Goal: Task Accomplishment & Management: Use online tool/utility

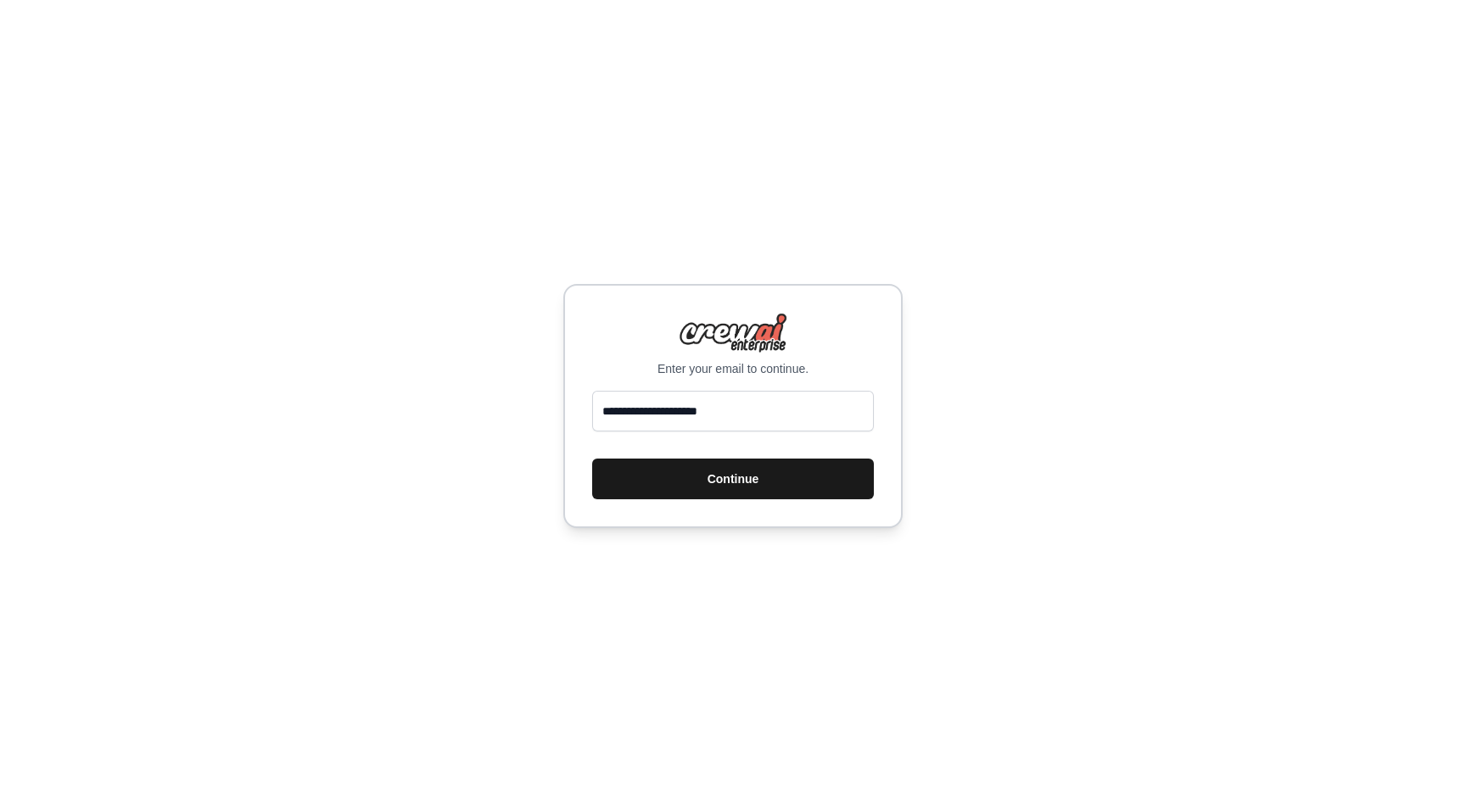
type input "**********"
click at [755, 474] on button "Continue" at bounding box center [733, 479] width 281 height 41
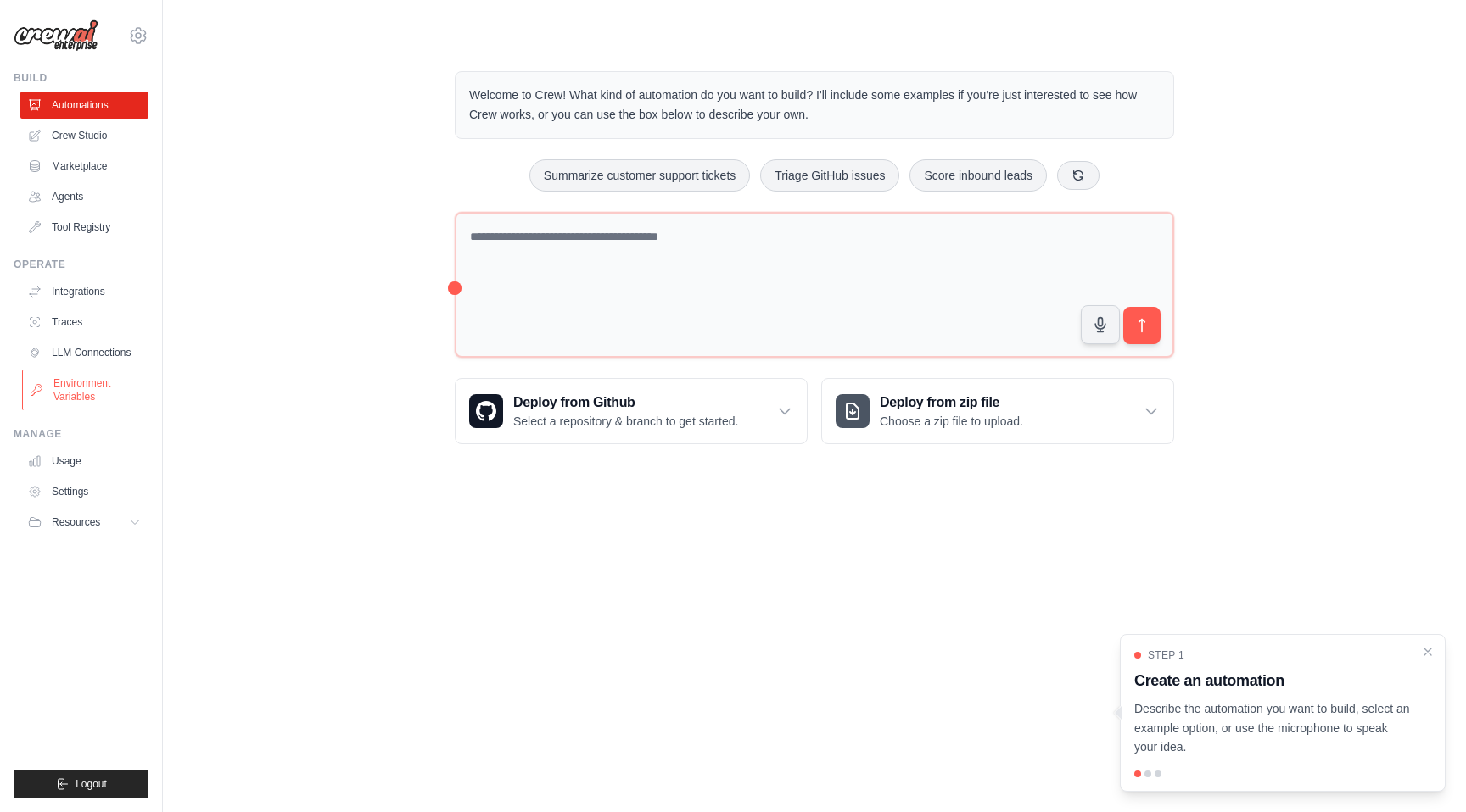
click at [87, 388] on link "Environment Variables" at bounding box center [86, 390] width 128 height 41
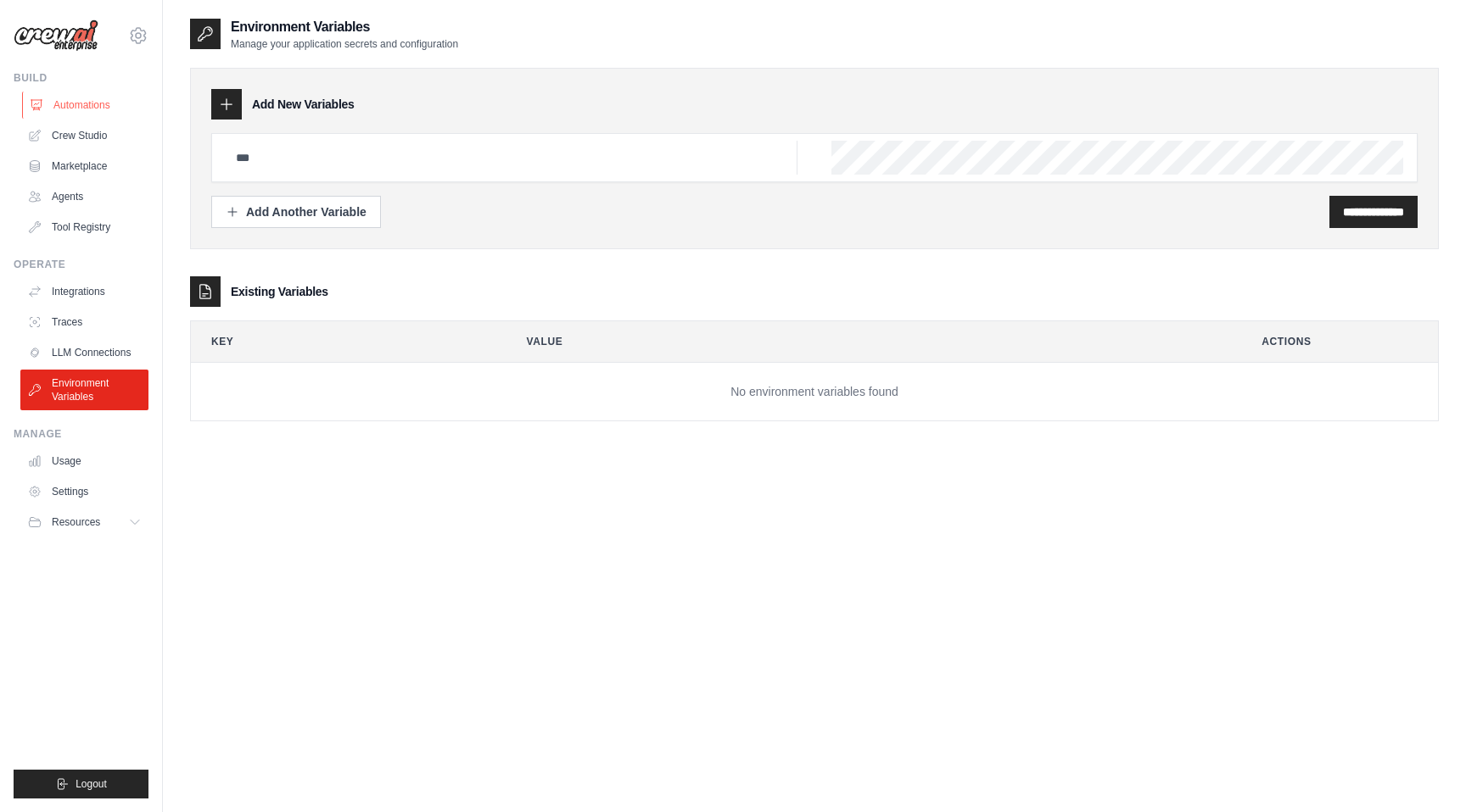
click at [78, 101] on link "Automations" at bounding box center [86, 105] width 128 height 27
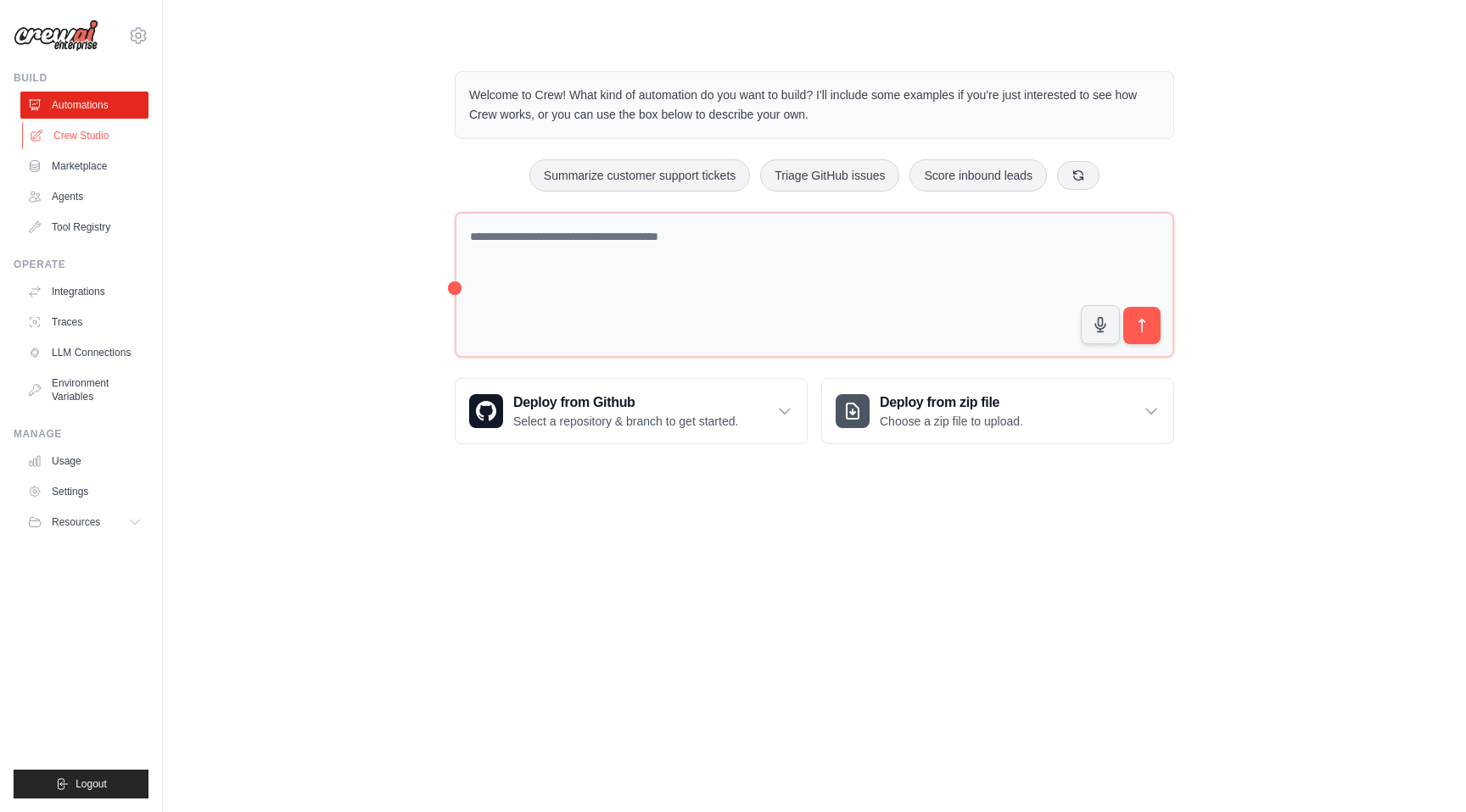
click at [78, 133] on link "Crew Studio" at bounding box center [86, 136] width 128 height 27
click at [78, 198] on link "Agents" at bounding box center [84, 196] width 128 height 27
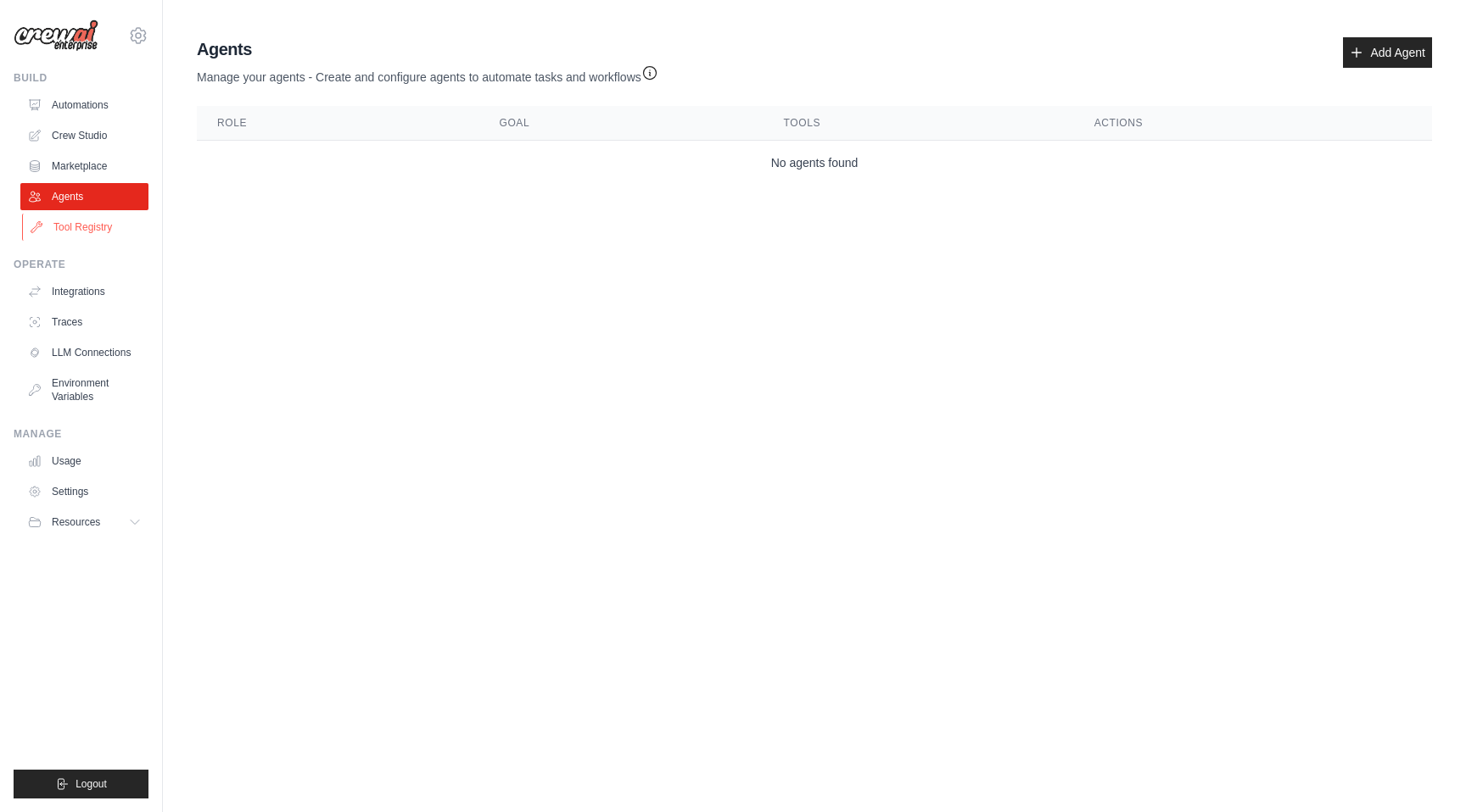
click at [78, 233] on link "Tool Registry" at bounding box center [86, 227] width 128 height 27
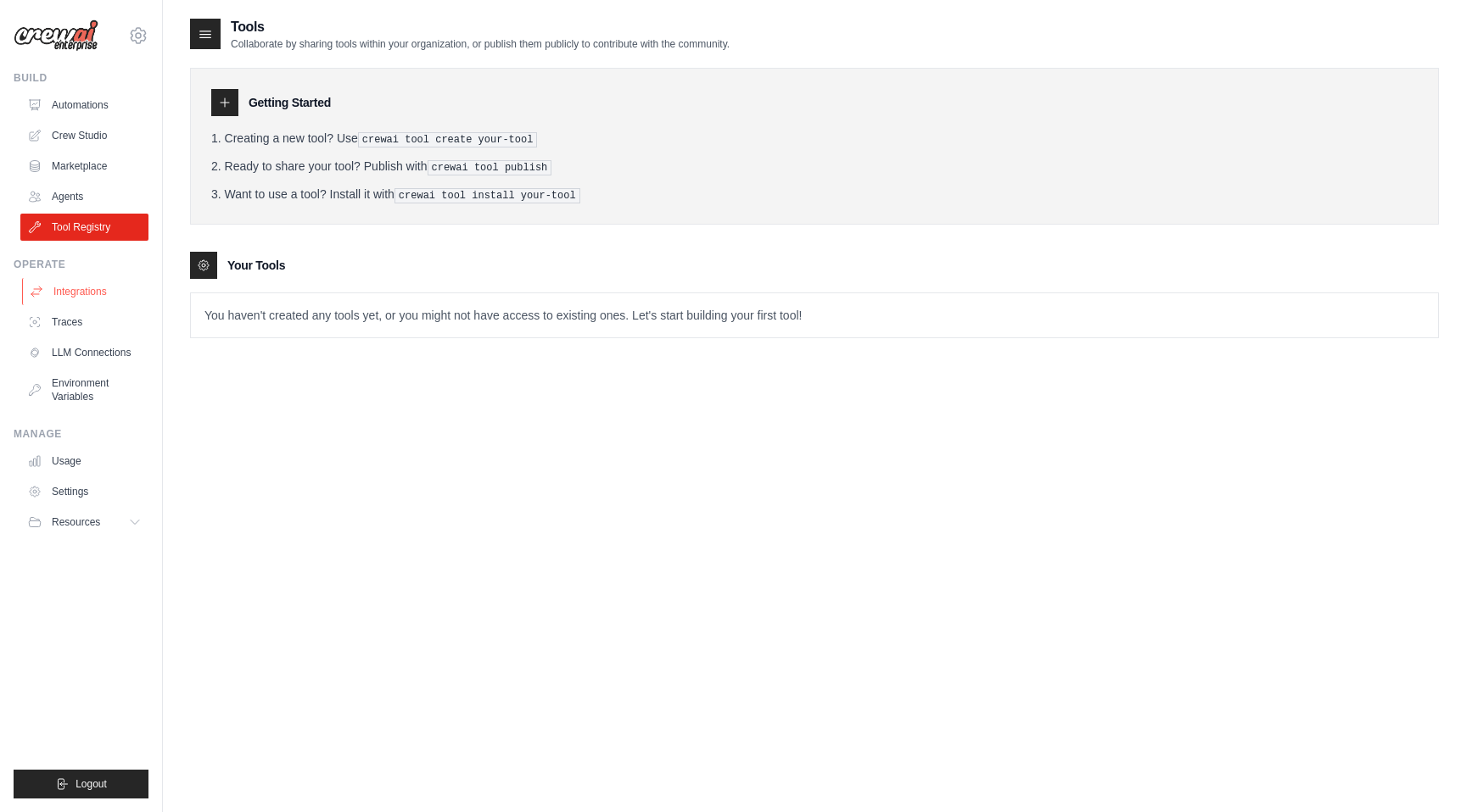
click at [84, 289] on link "Integrations" at bounding box center [86, 292] width 128 height 27
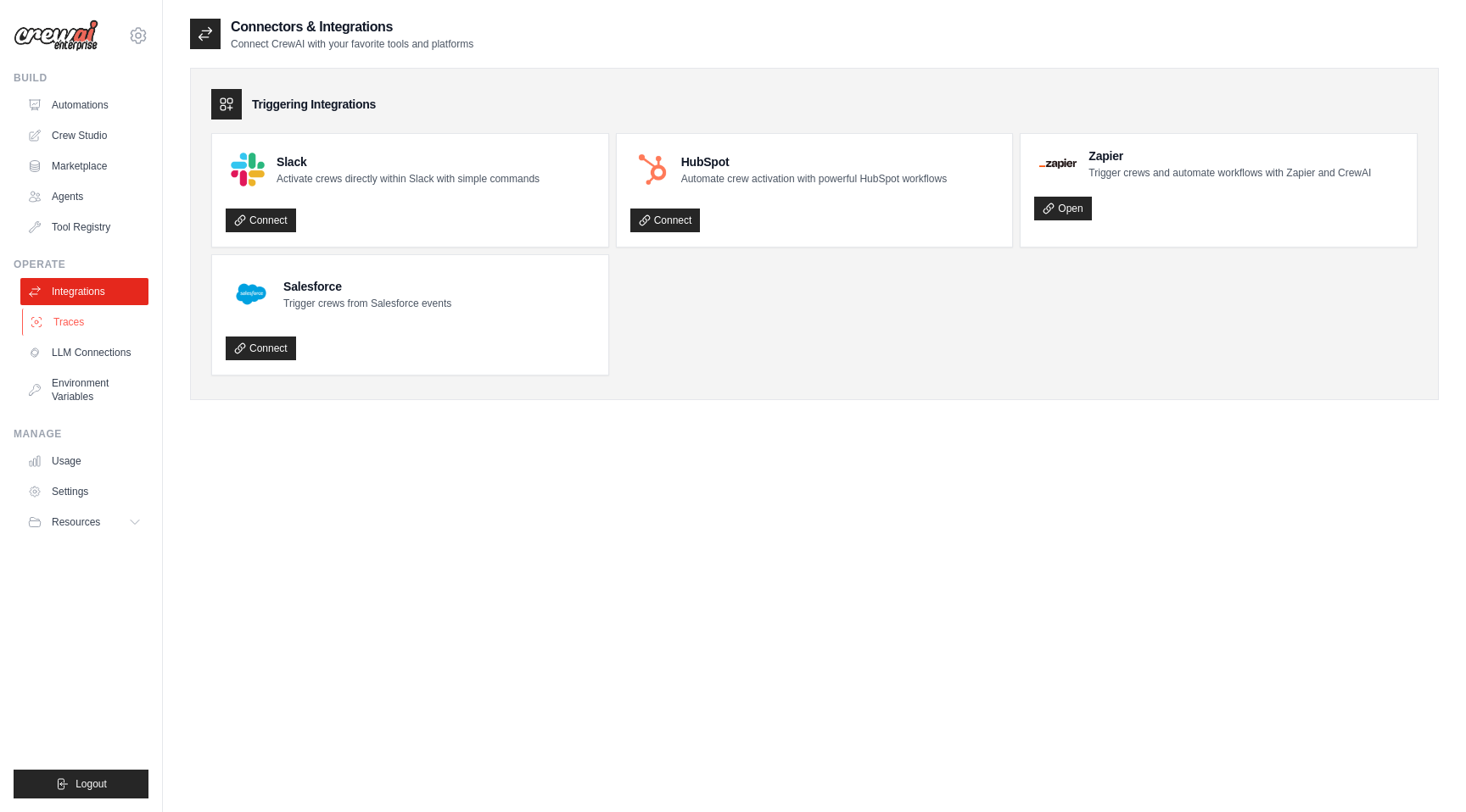
click at [73, 329] on link "Traces" at bounding box center [86, 322] width 128 height 27
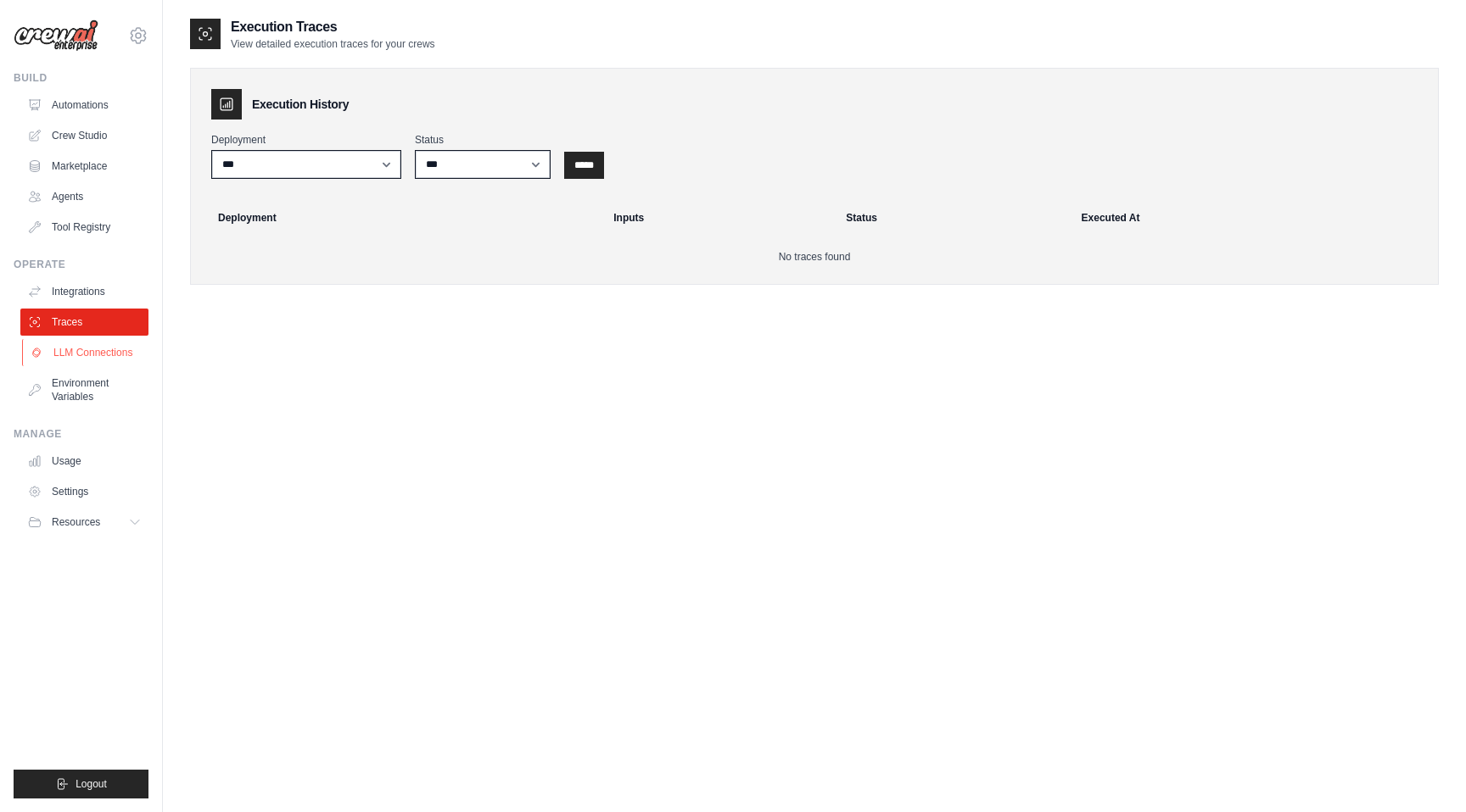
click at [85, 349] on link "LLM Connections" at bounding box center [86, 353] width 128 height 27
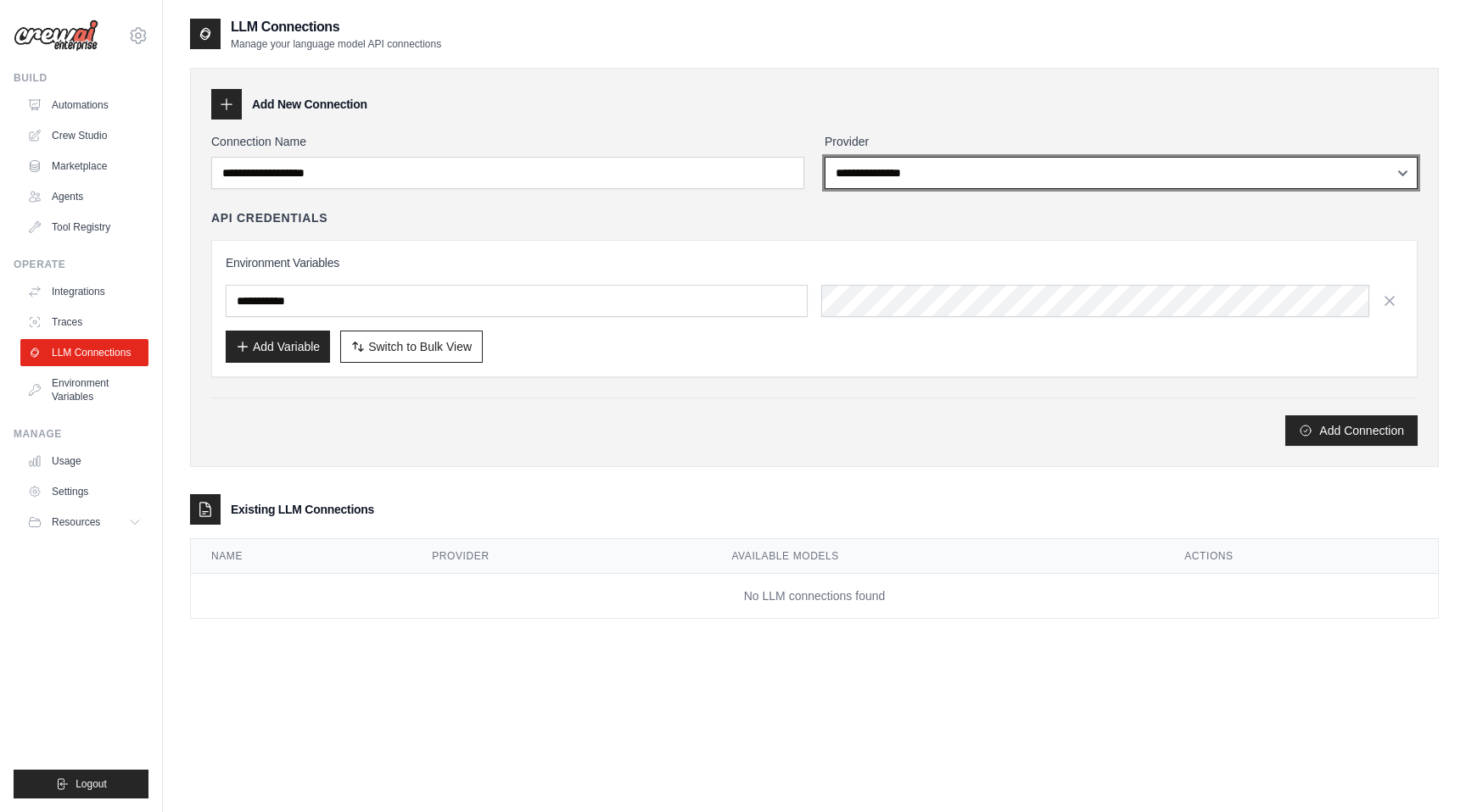
click at [1247, 166] on select "**********" at bounding box center [1122, 173] width 593 height 33
select select "******"
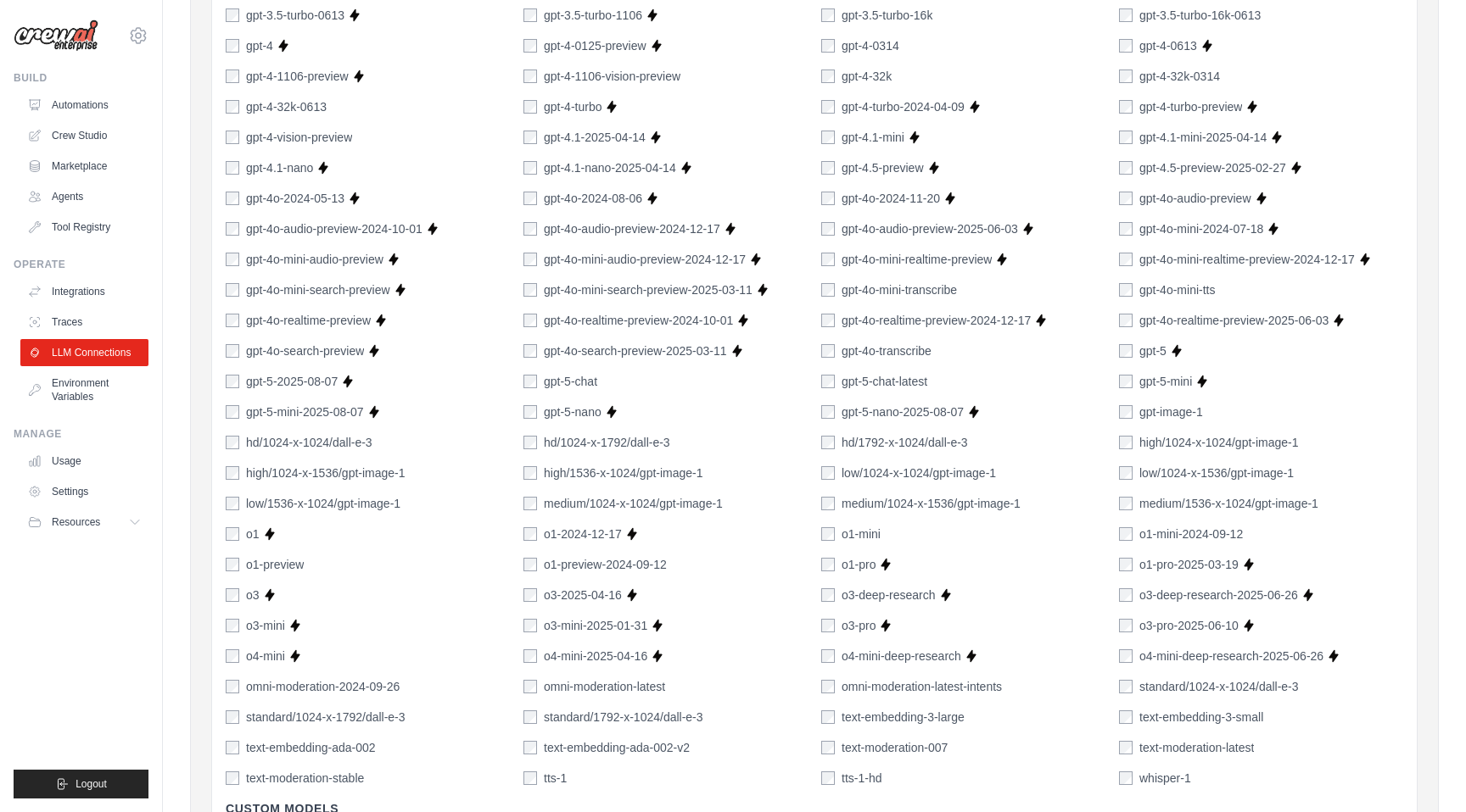
scroll to position [374, 0]
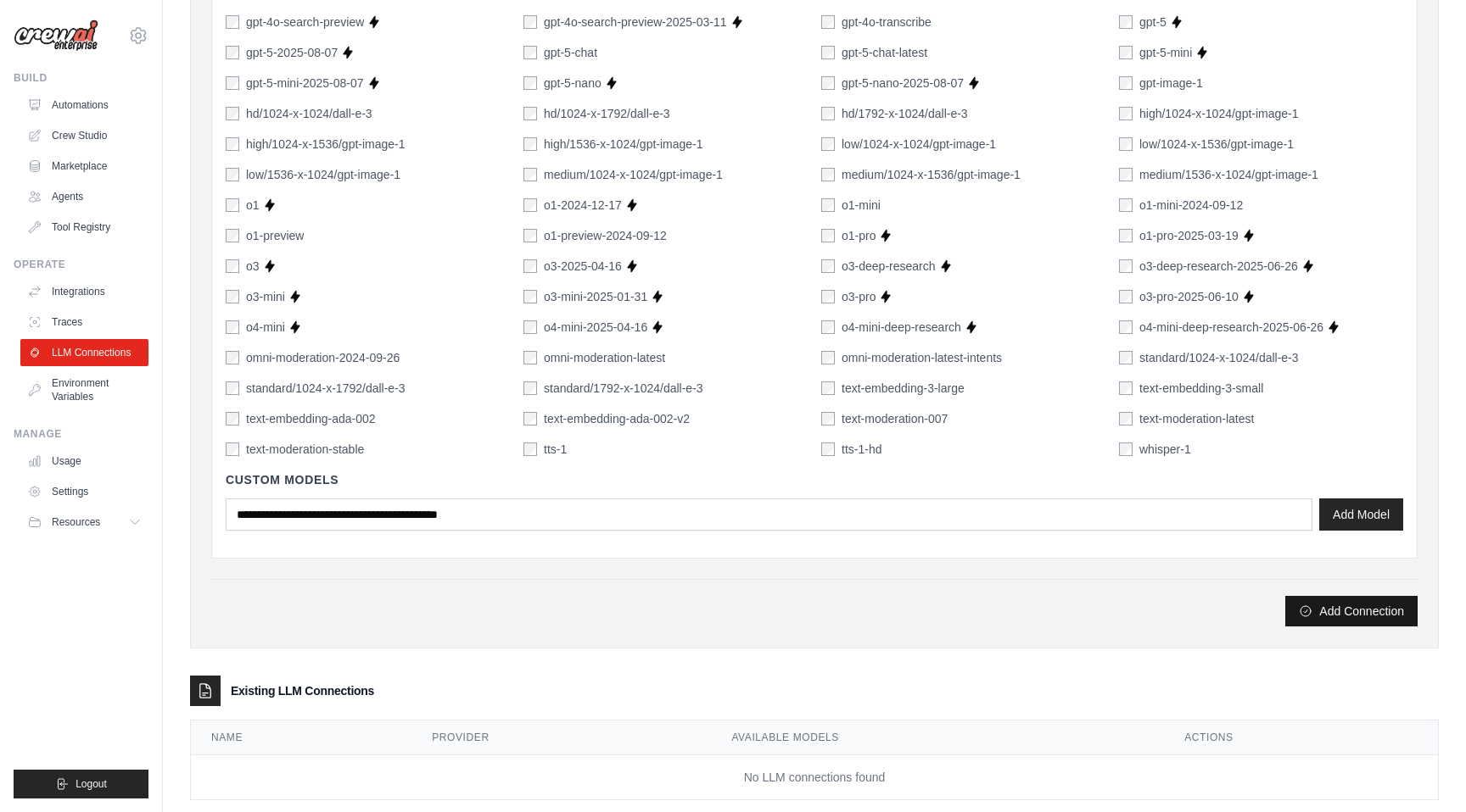
click at [1331, 615] on button "Add Connection" at bounding box center [1351, 611] width 132 height 31
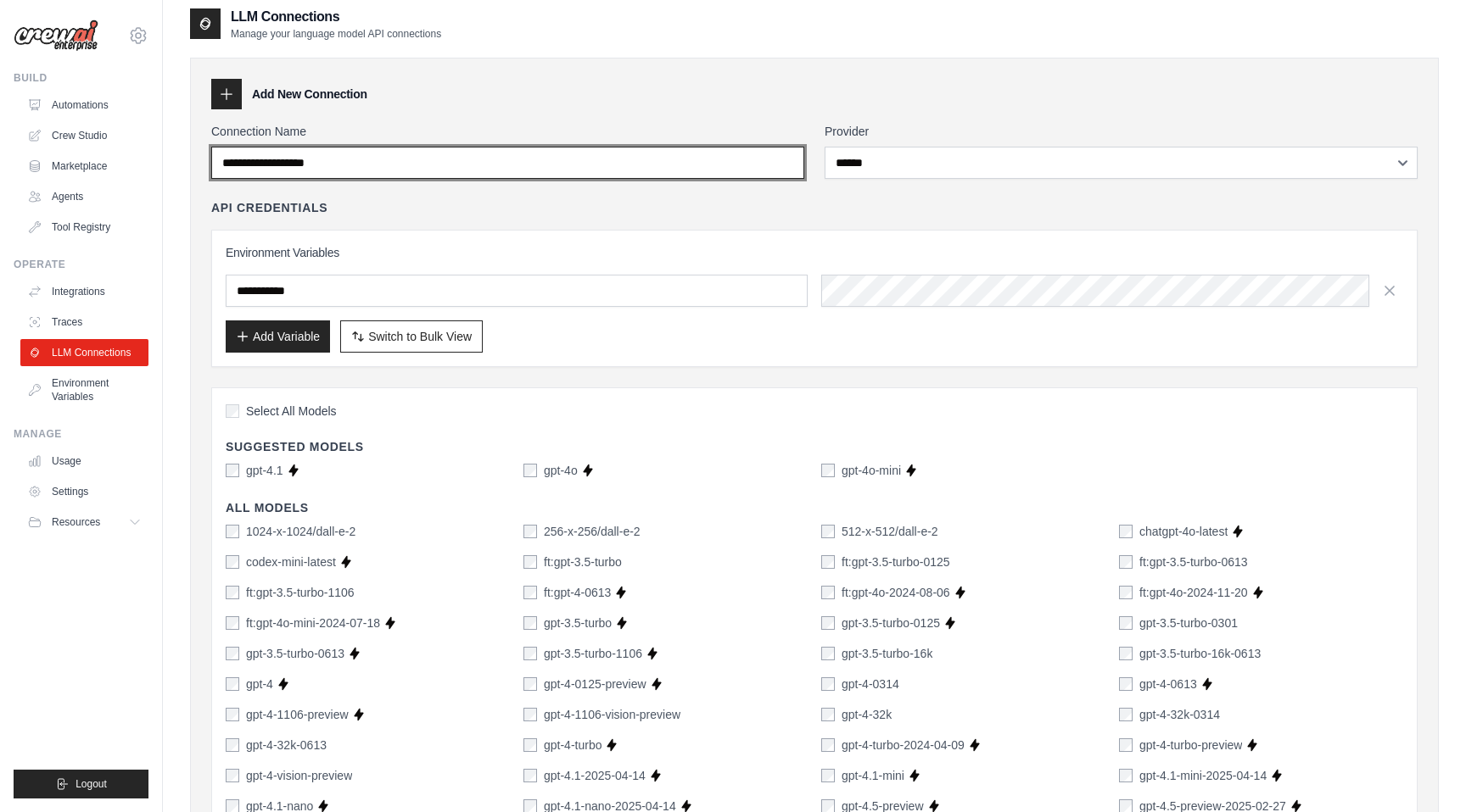
scroll to position [0, 0]
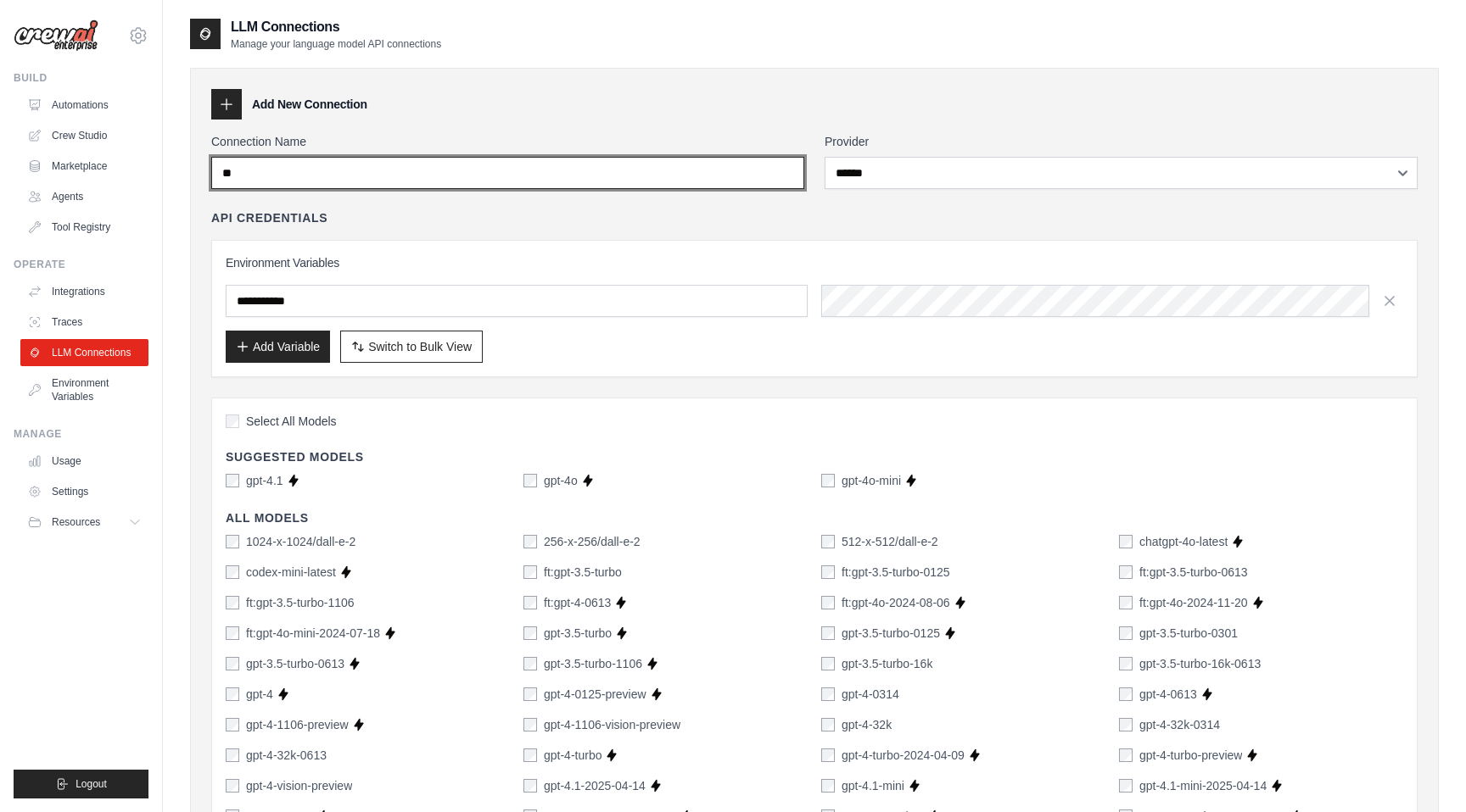
type input "*"
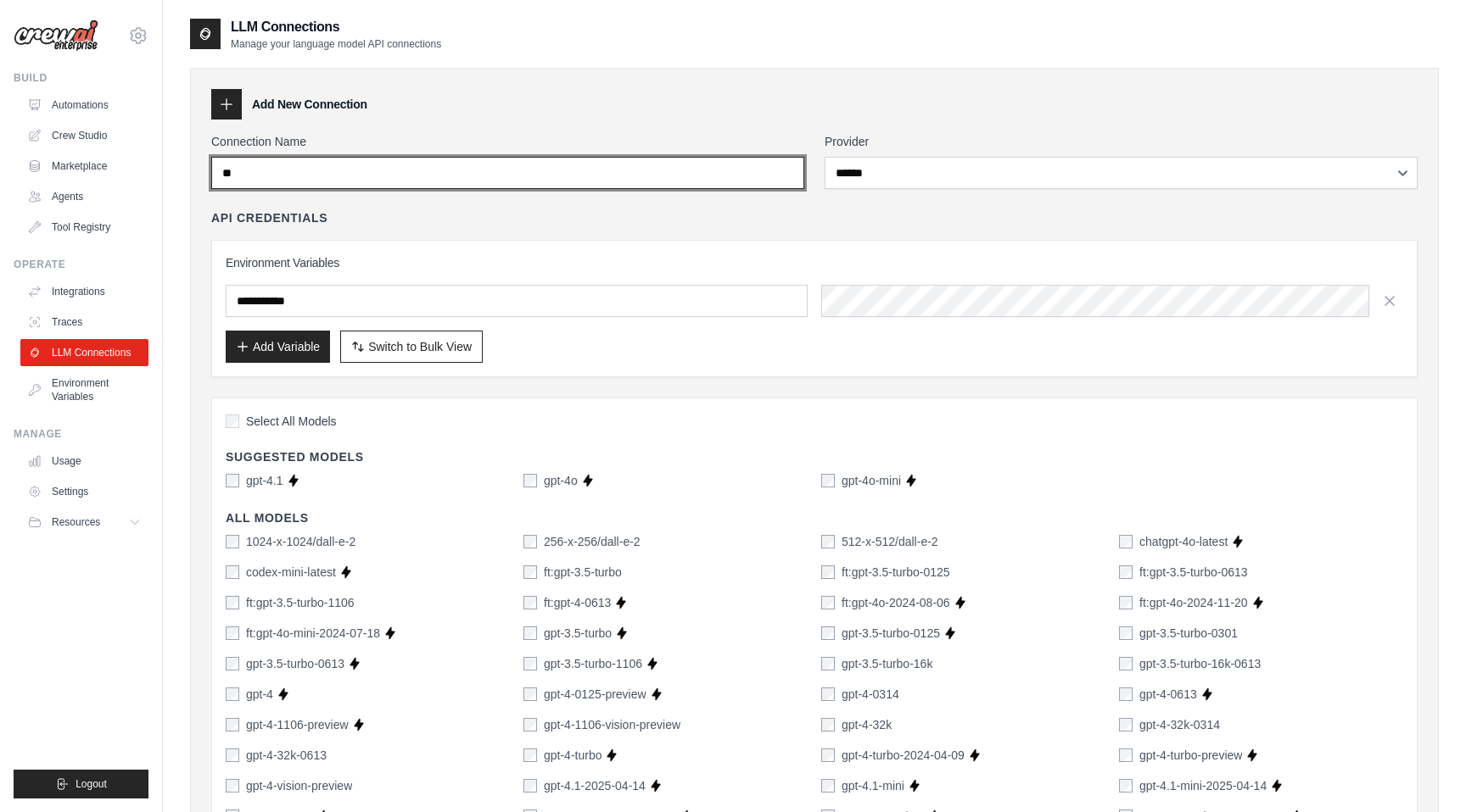
type input "*"
type input "**********"
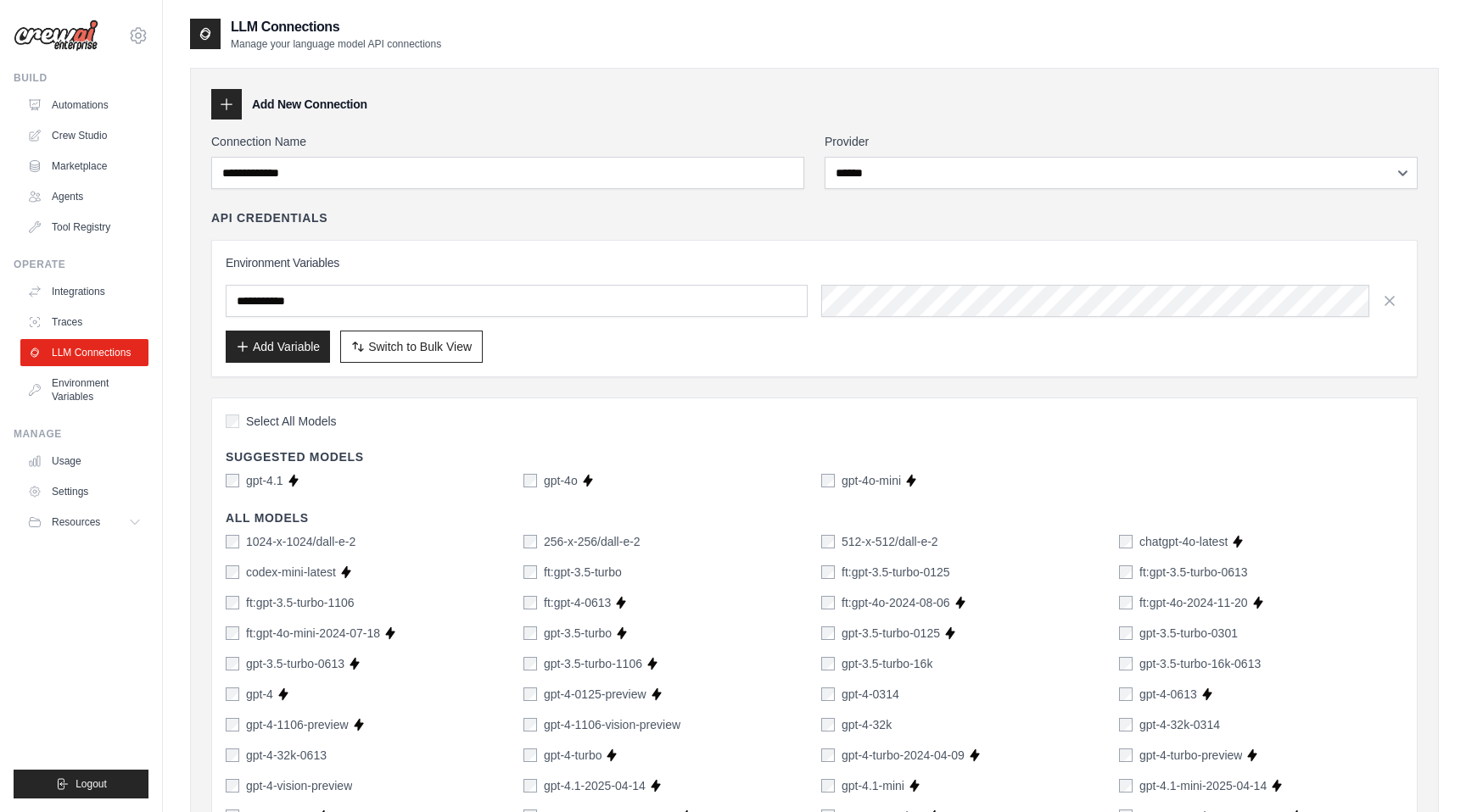
click at [1045, 222] on div "API Credentials" at bounding box center [814, 218] width 1207 height 17
click at [283, 358] on button "Add Variable" at bounding box center [278, 346] width 104 height 33
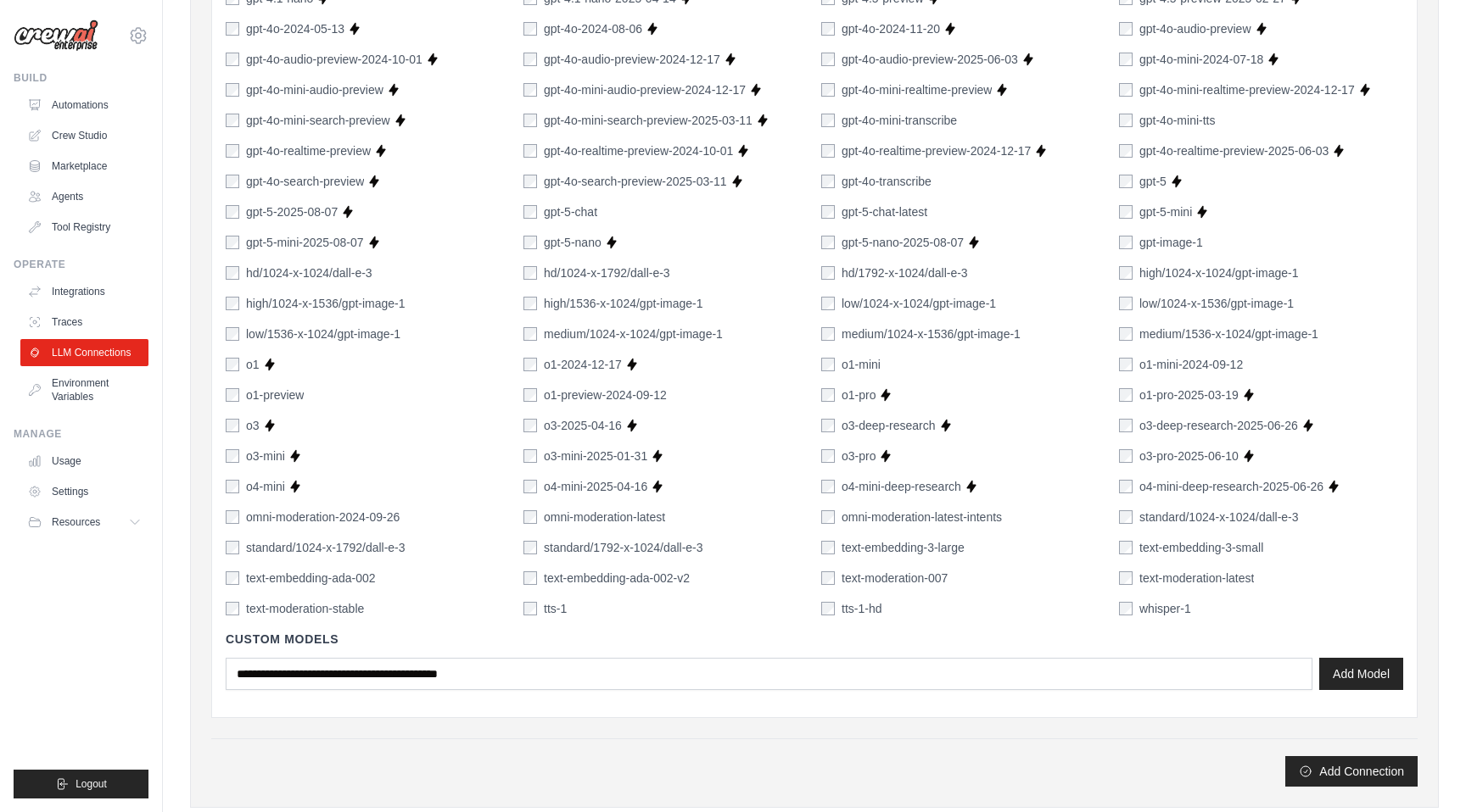
scroll to position [1010, 0]
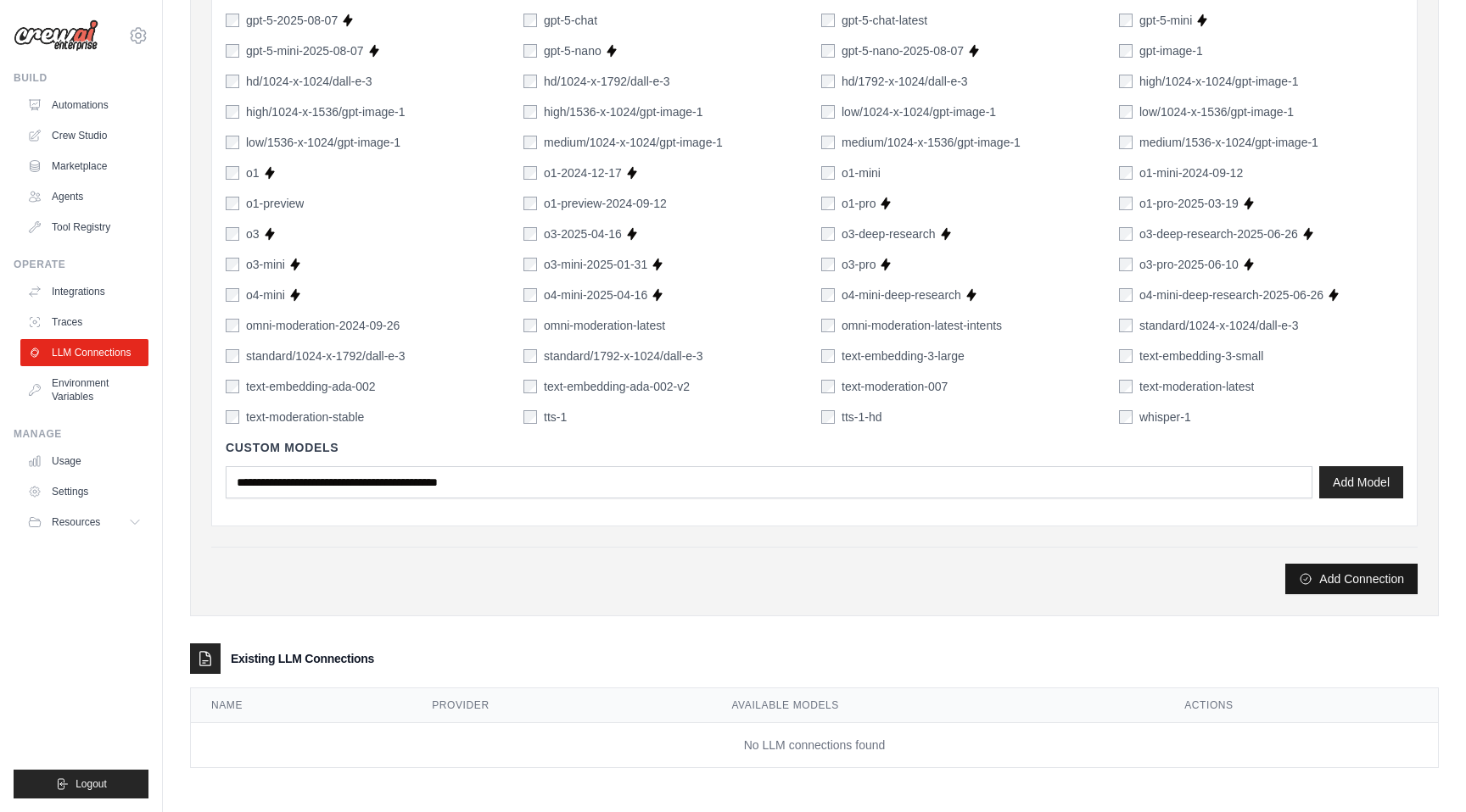
click at [1333, 584] on button "Add Connection" at bounding box center [1351, 580] width 132 height 31
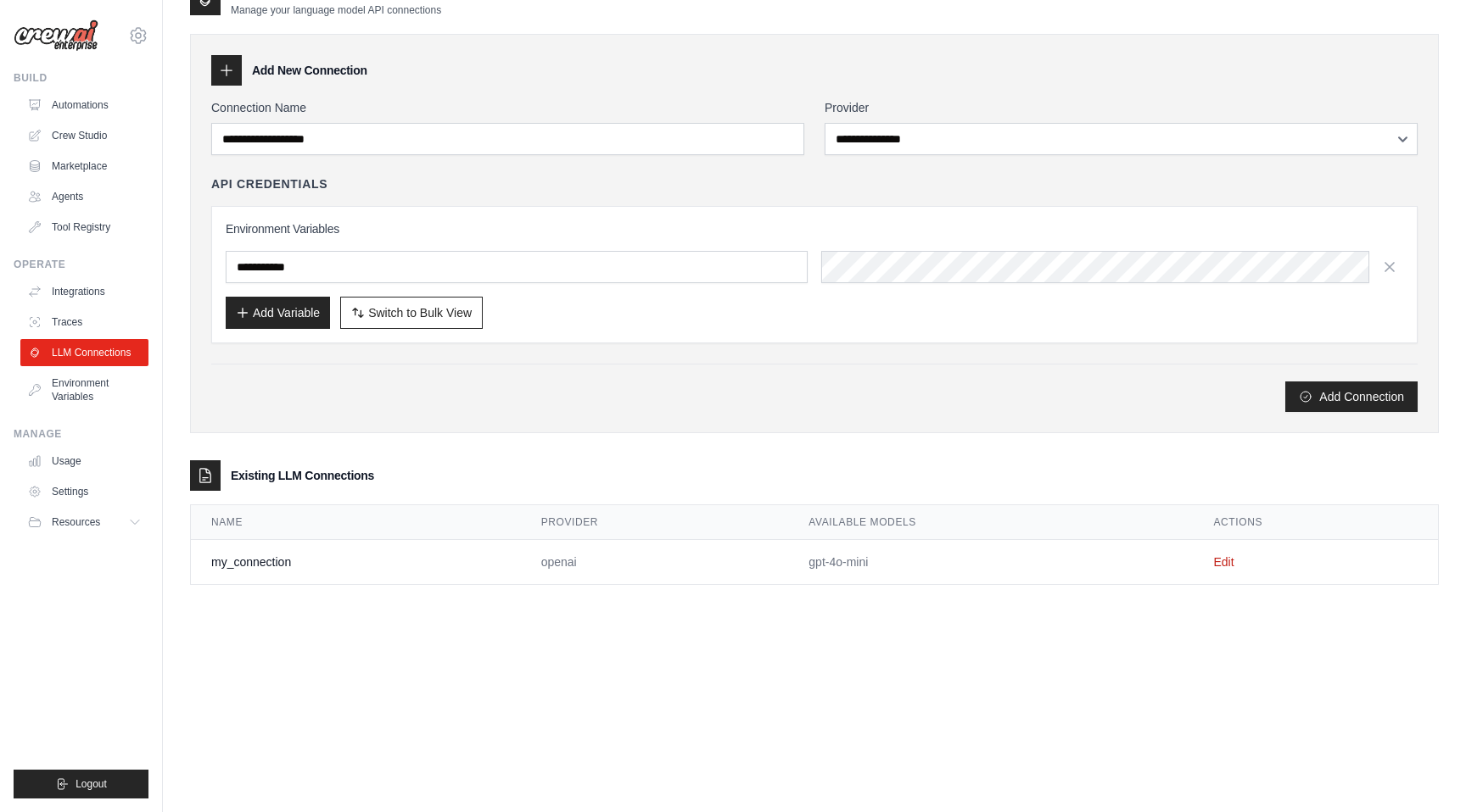
scroll to position [0, 0]
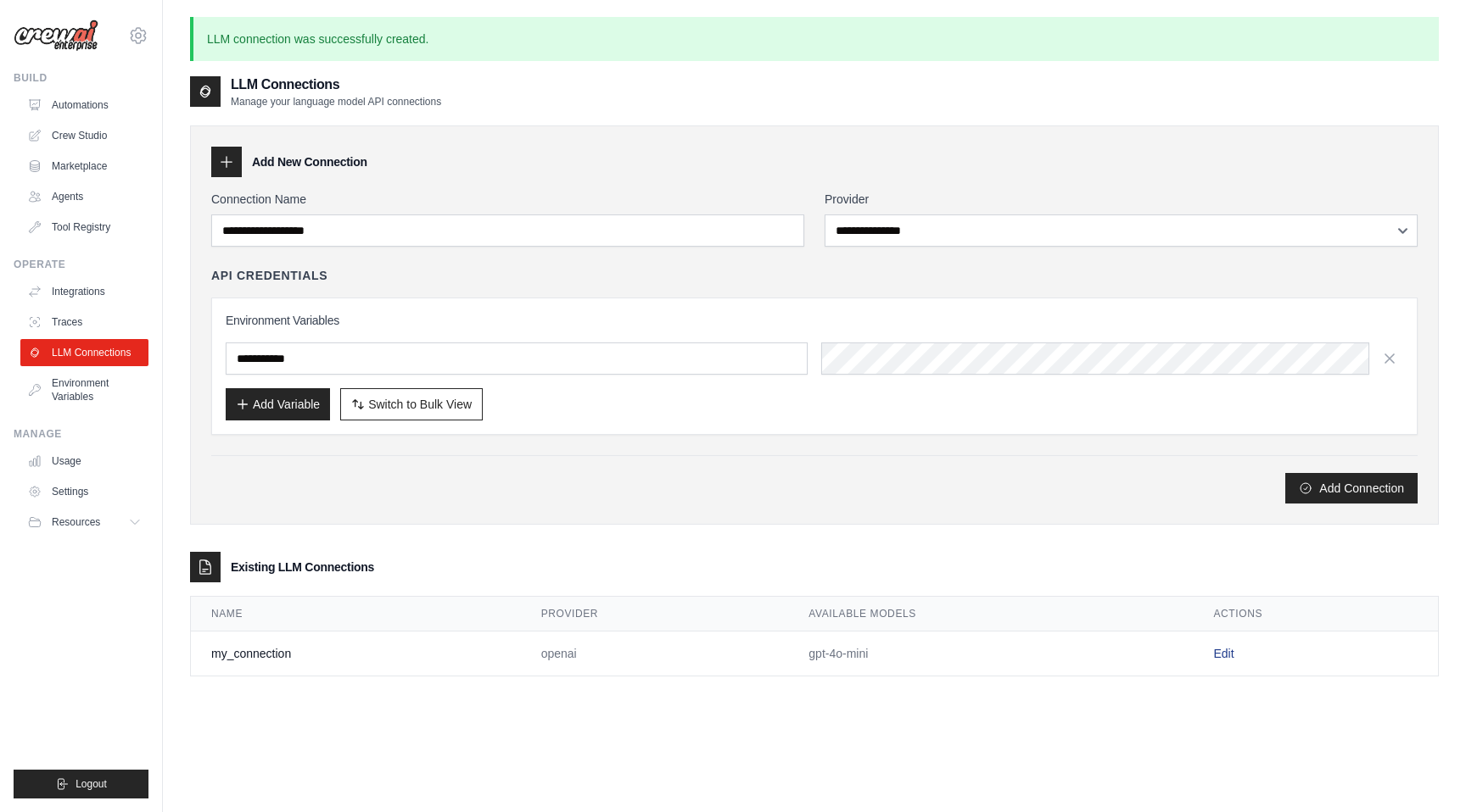
click at [1223, 653] on link "Edit" at bounding box center [1223, 653] width 20 height 13
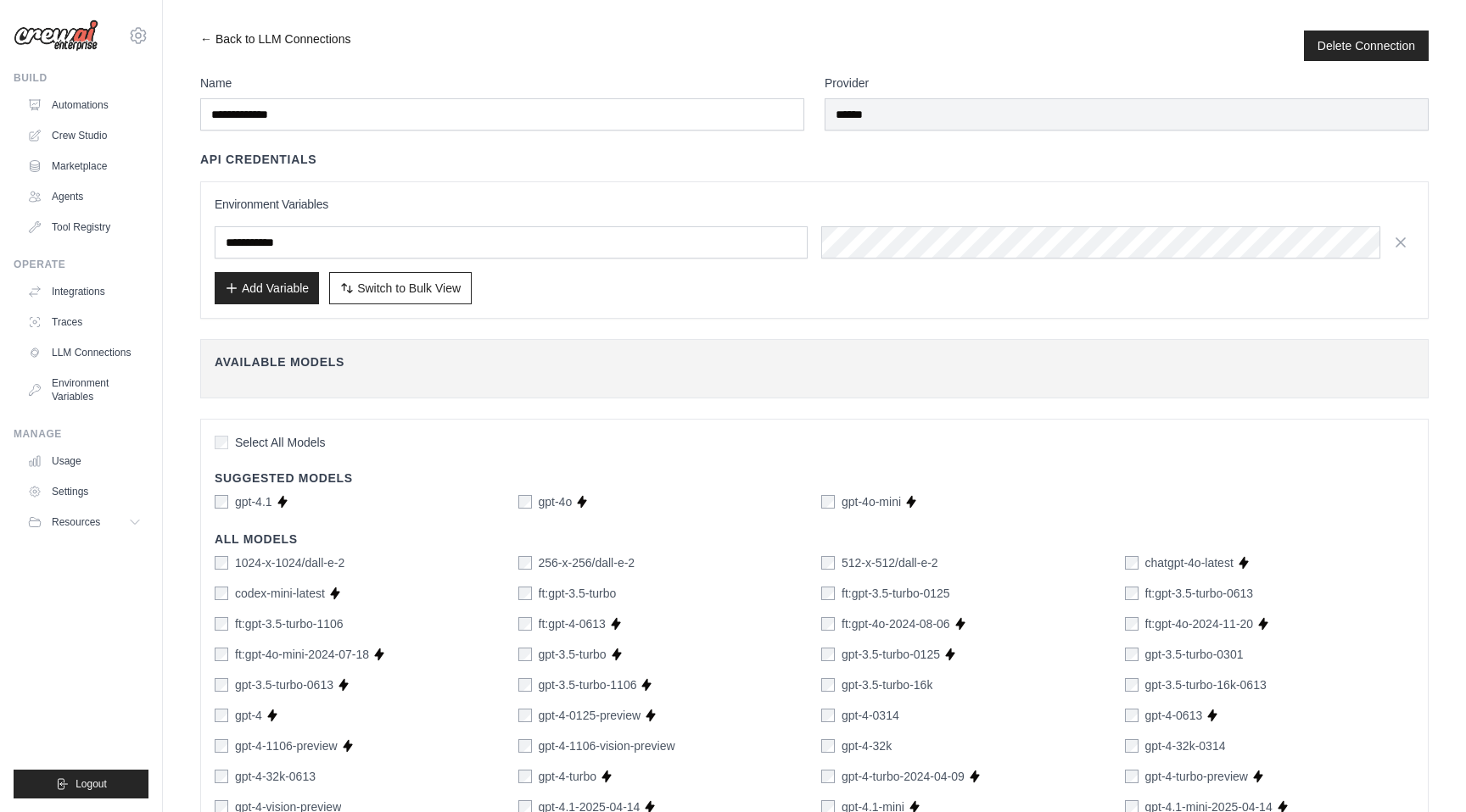
click at [258, 38] on link "← Back to LLM Connections" at bounding box center [275, 46] width 150 height 31
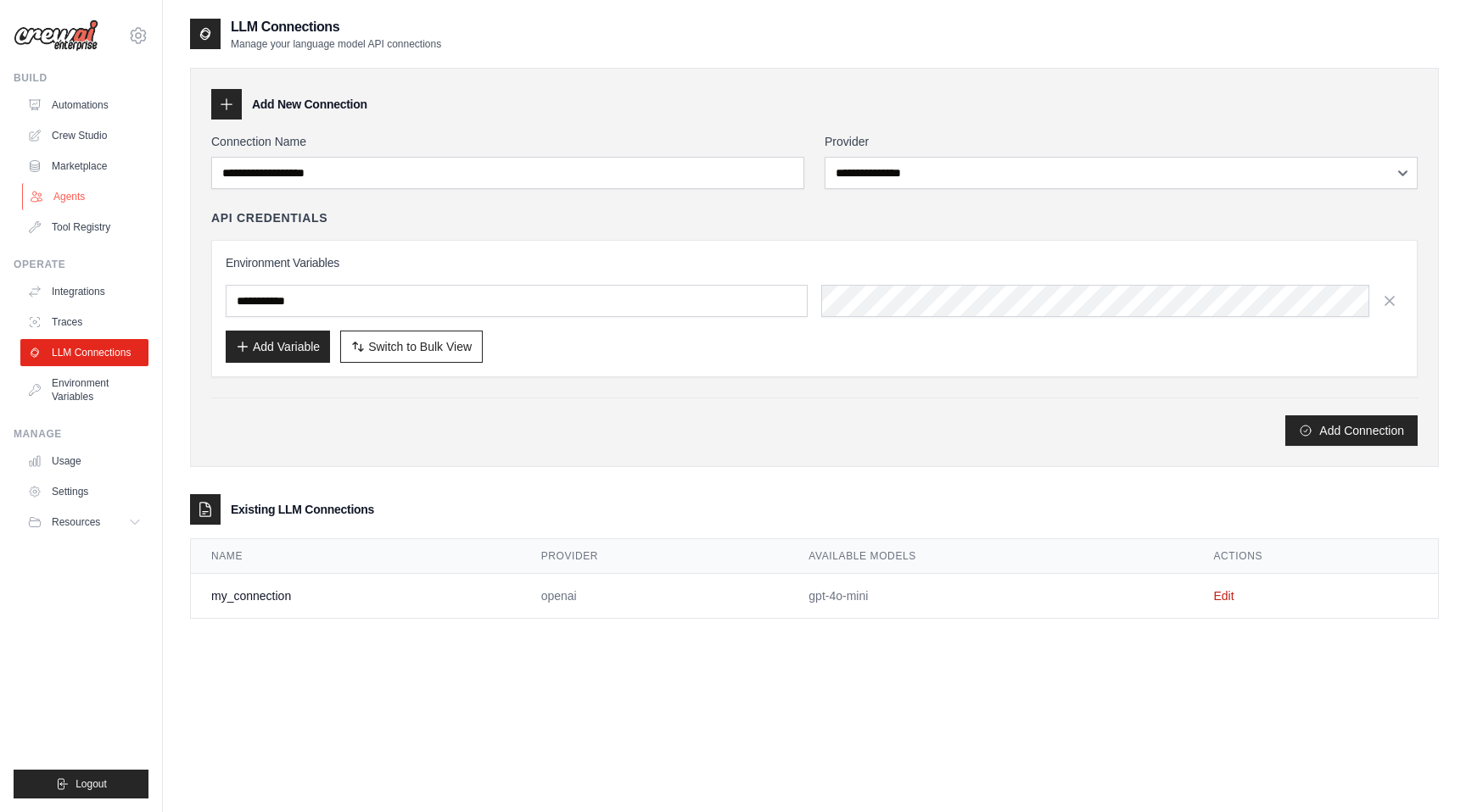
click at [76, 190] on link "Agents" at bounding box center [86, 196] width 128 height 27
click at [74, 227] on link "Tool Registry" at bounding box center [86, 227] width 128 height 27
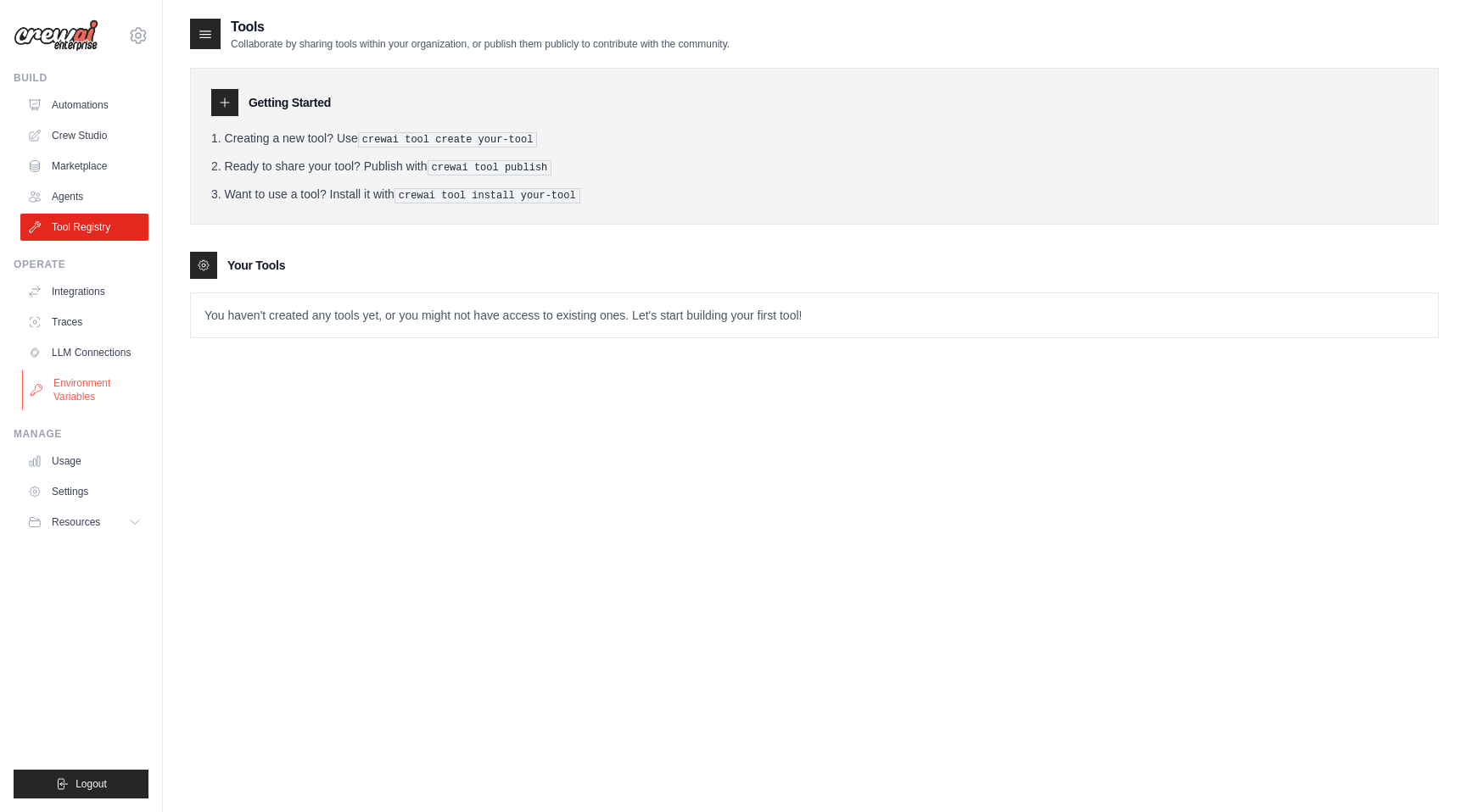
click at [86, 378] on link "Environment Variables" at bounding box center [86, 390] width 128 height 41
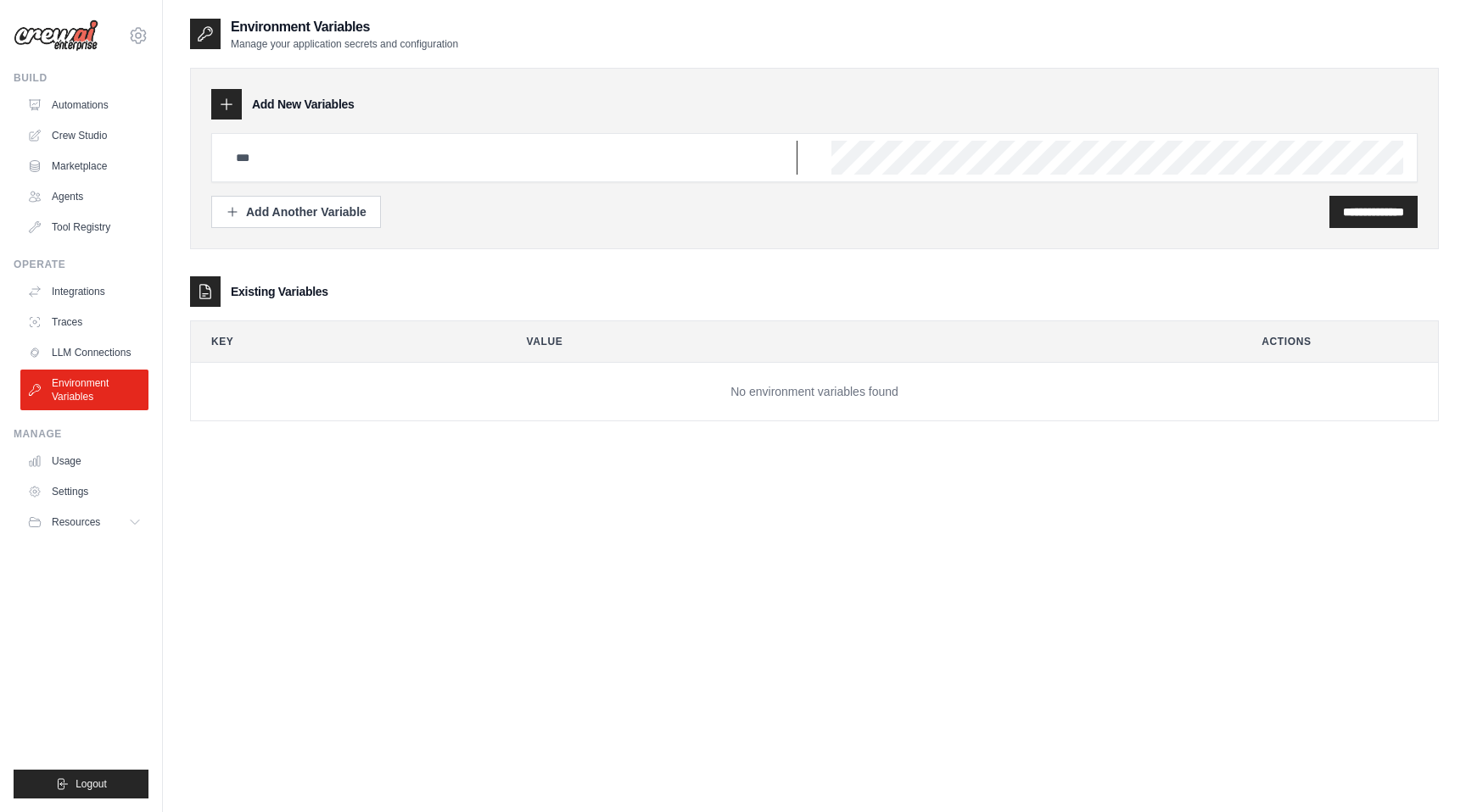
click at [442, 152] on input "text" at bounding box center [512, 157] width 572 height 33
click at [134, 525] on icon at bounding box center [137, 522] width 13 height 13
click at [78, 294] on link "Integrations" at bounding box center [86, 292] width 128 height 27
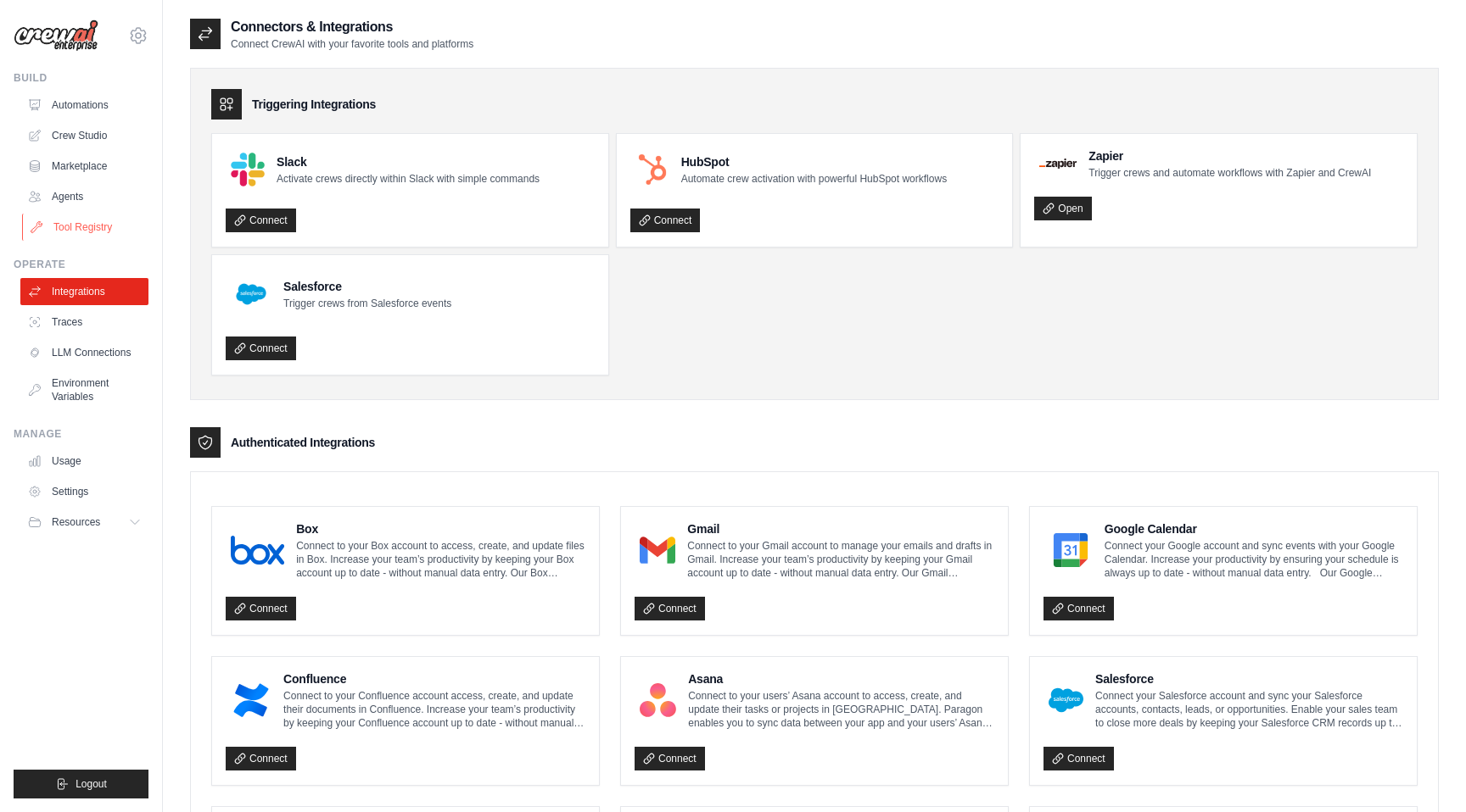
click at [77, 229] on link "Tool Registry" at bounding box center [86, 227] width 128 height 27
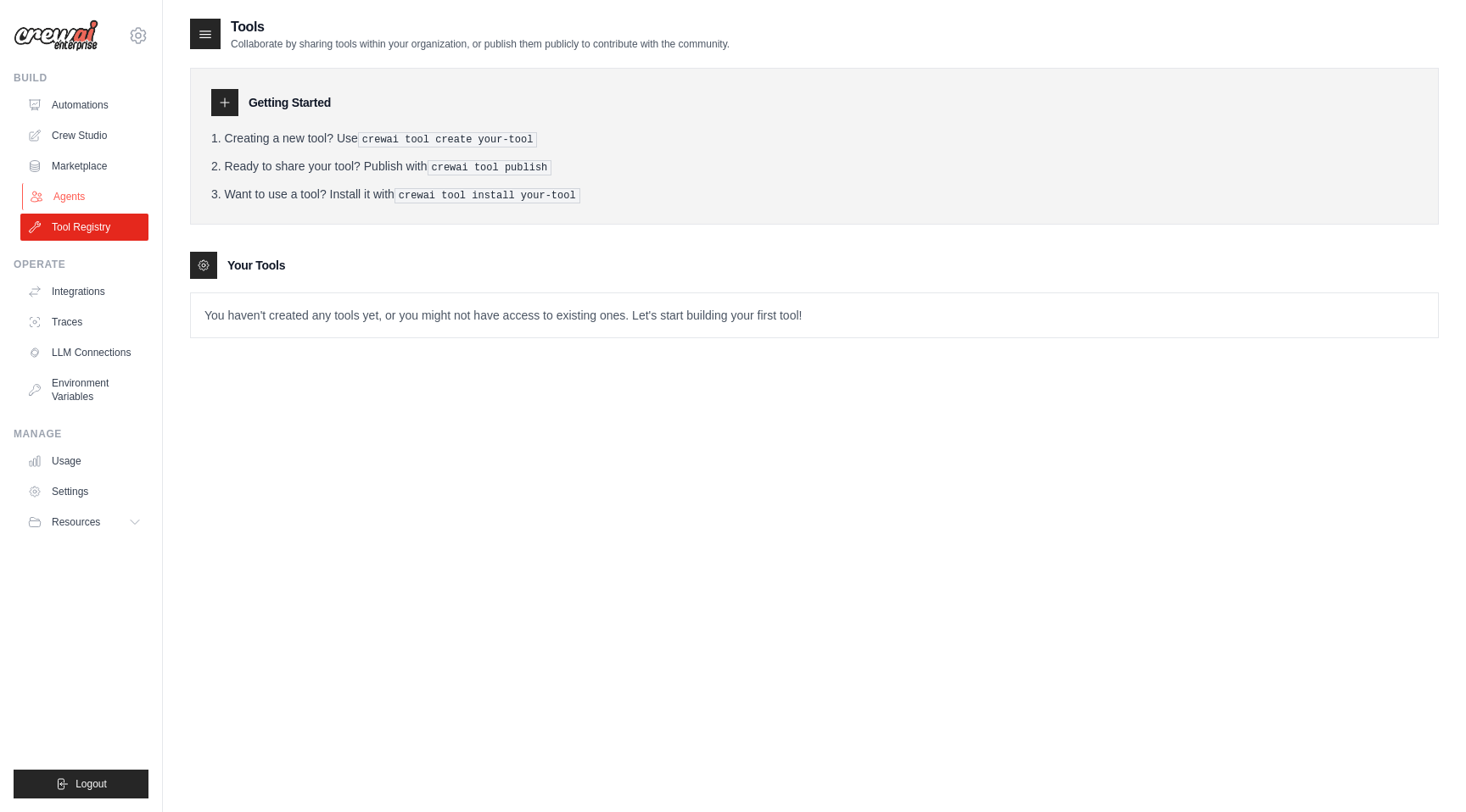
click at [68, 189] on link "Agents" at bounding box center [86, 196] width 128 height 27
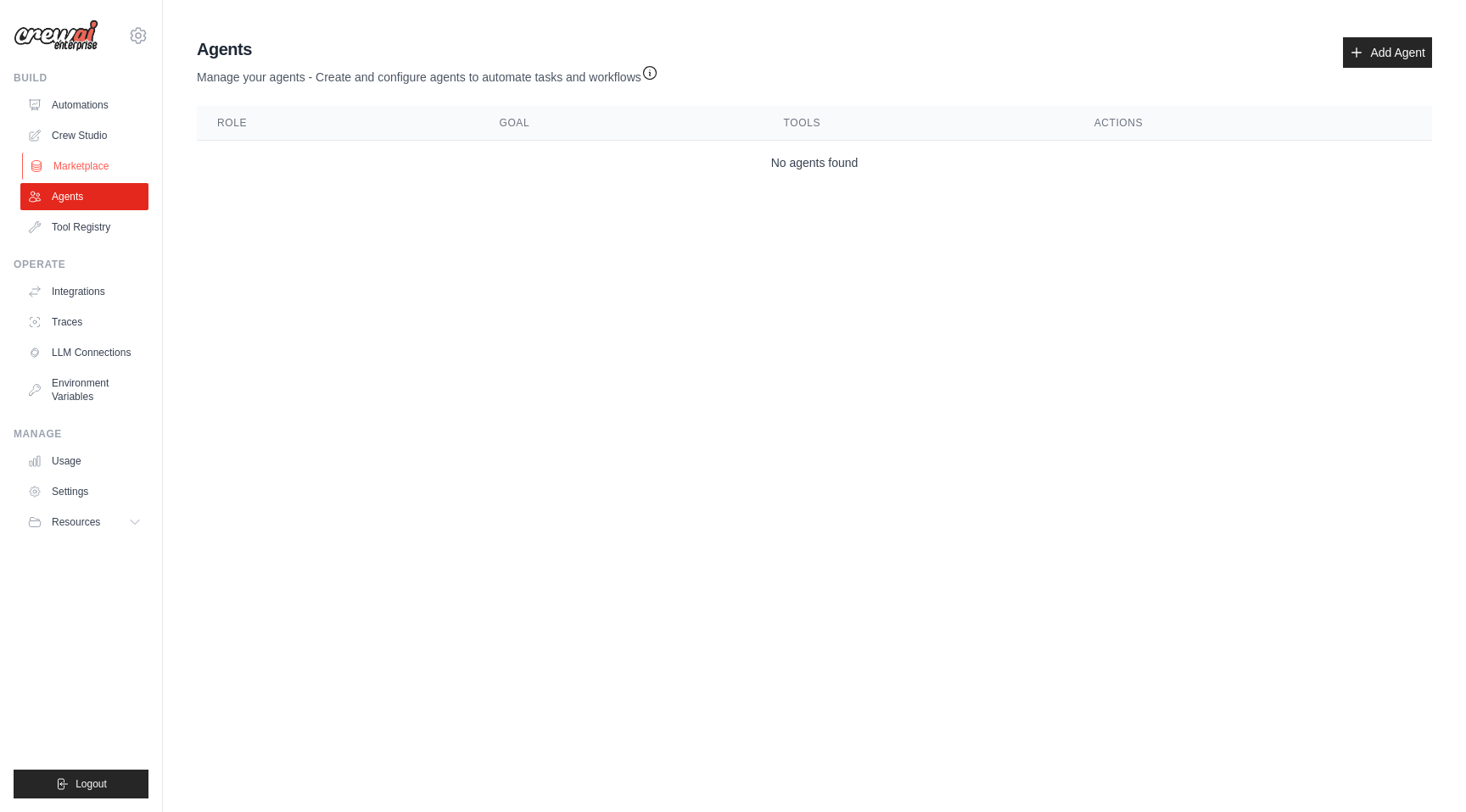
click at [70, 163] on link "Marketplace" at bounding box center [86, 166] width 128 height 27
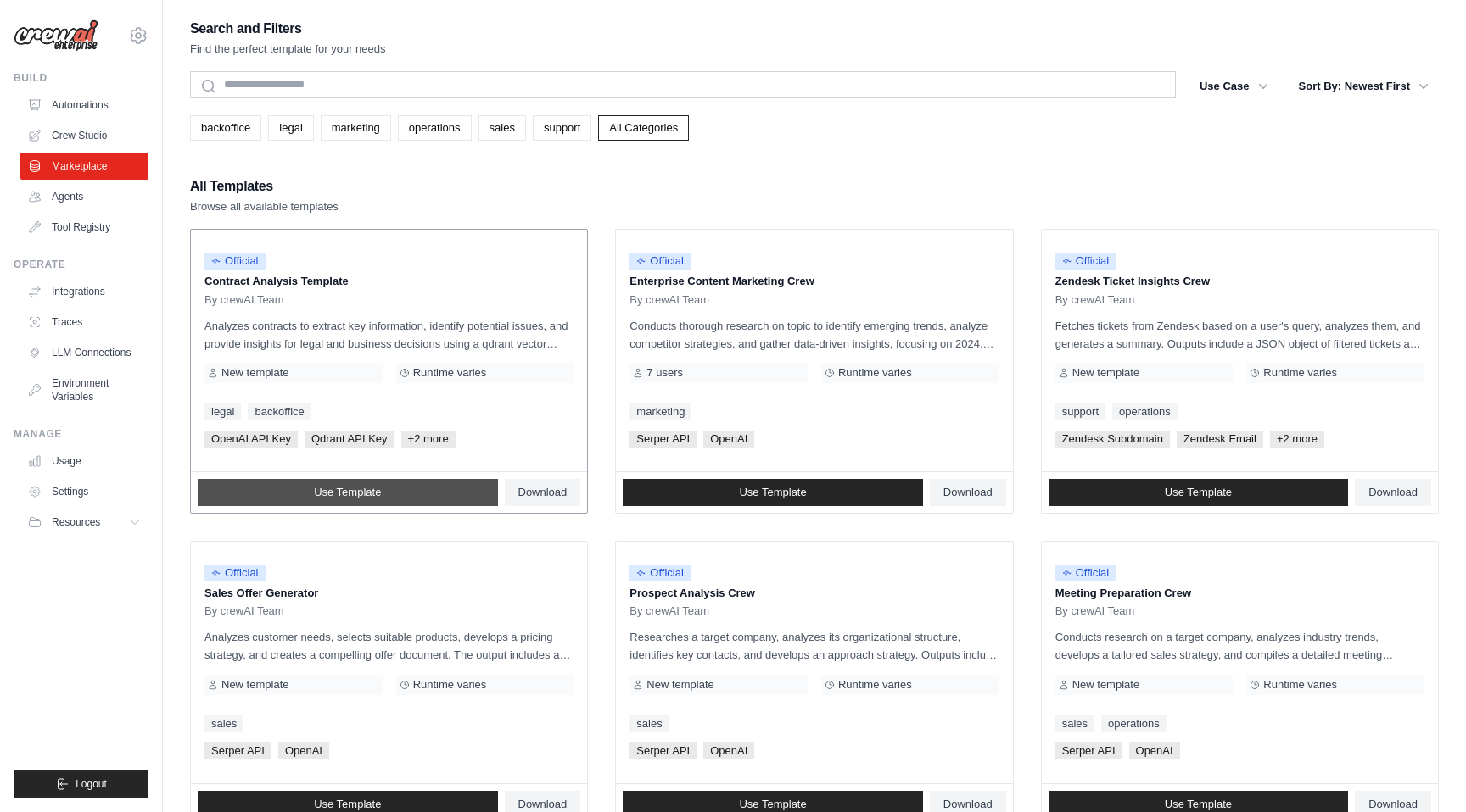
click at [338, 492] on span "Use Template" at bounding box center [347, 493] width 67 height 13
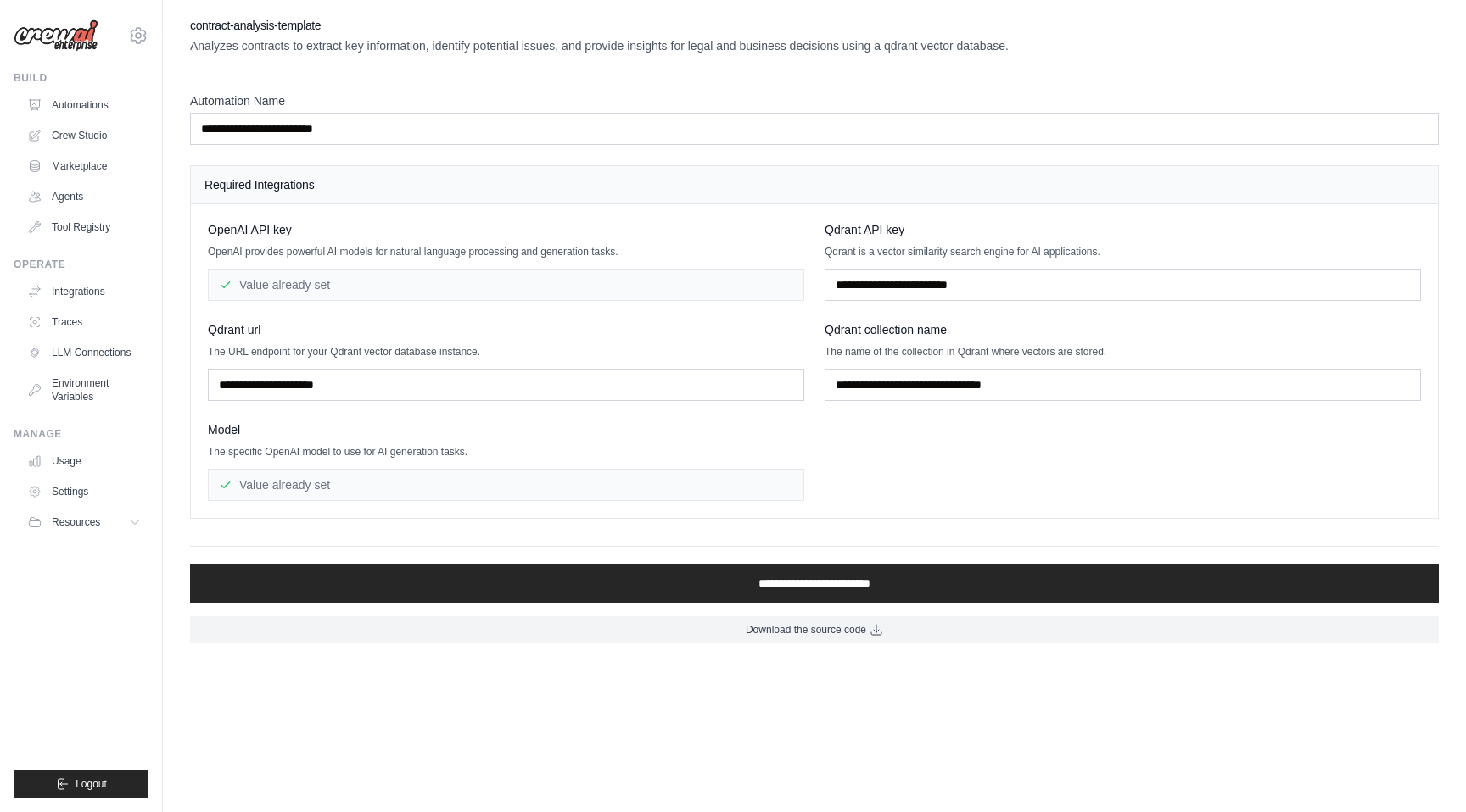
click at [673, 284] on div "Value already set" at bounding box center [505, 285] width 596 height 33
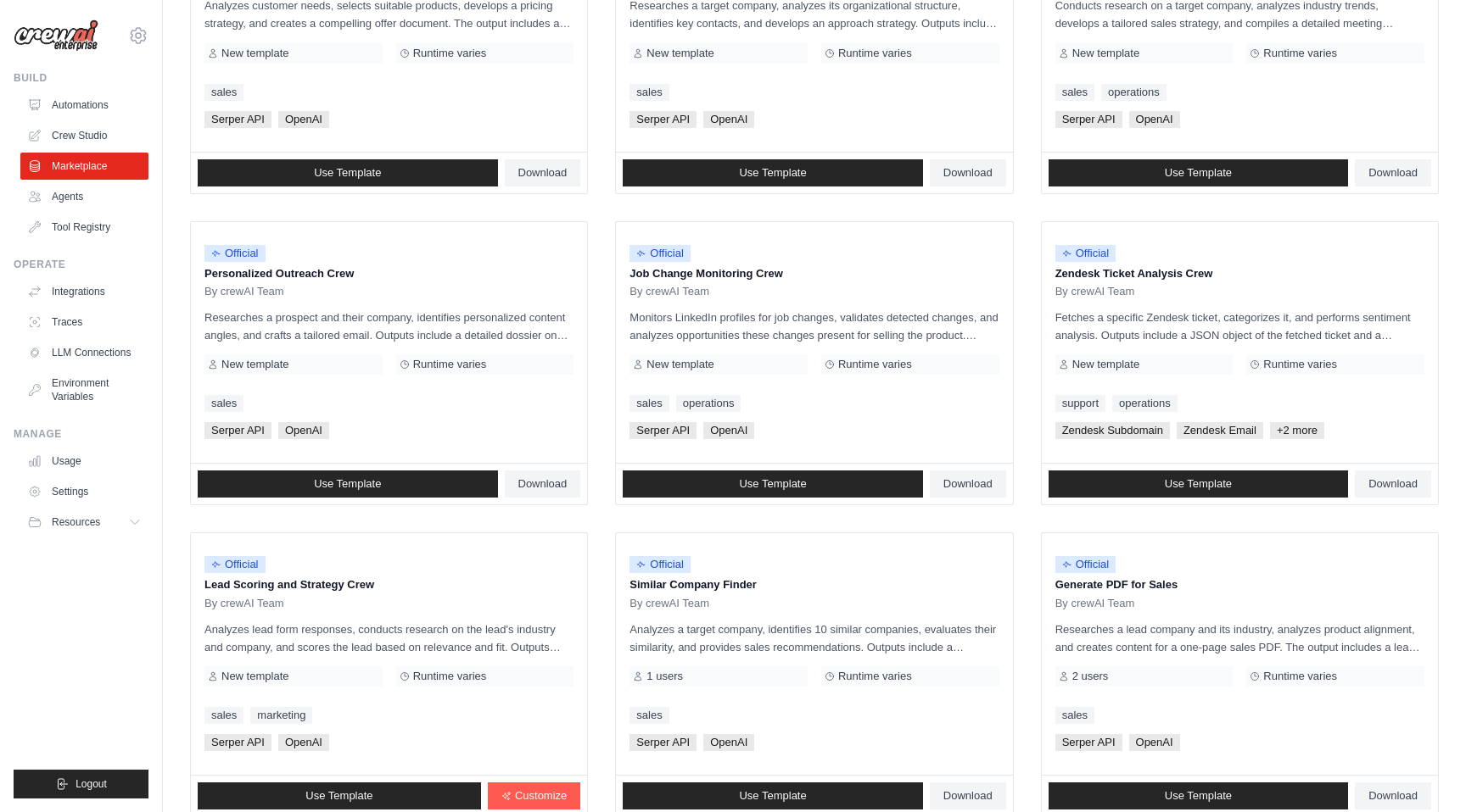
scroll to position [758, 0]
